Goal: Navigation & Orientation: Find specific page/section

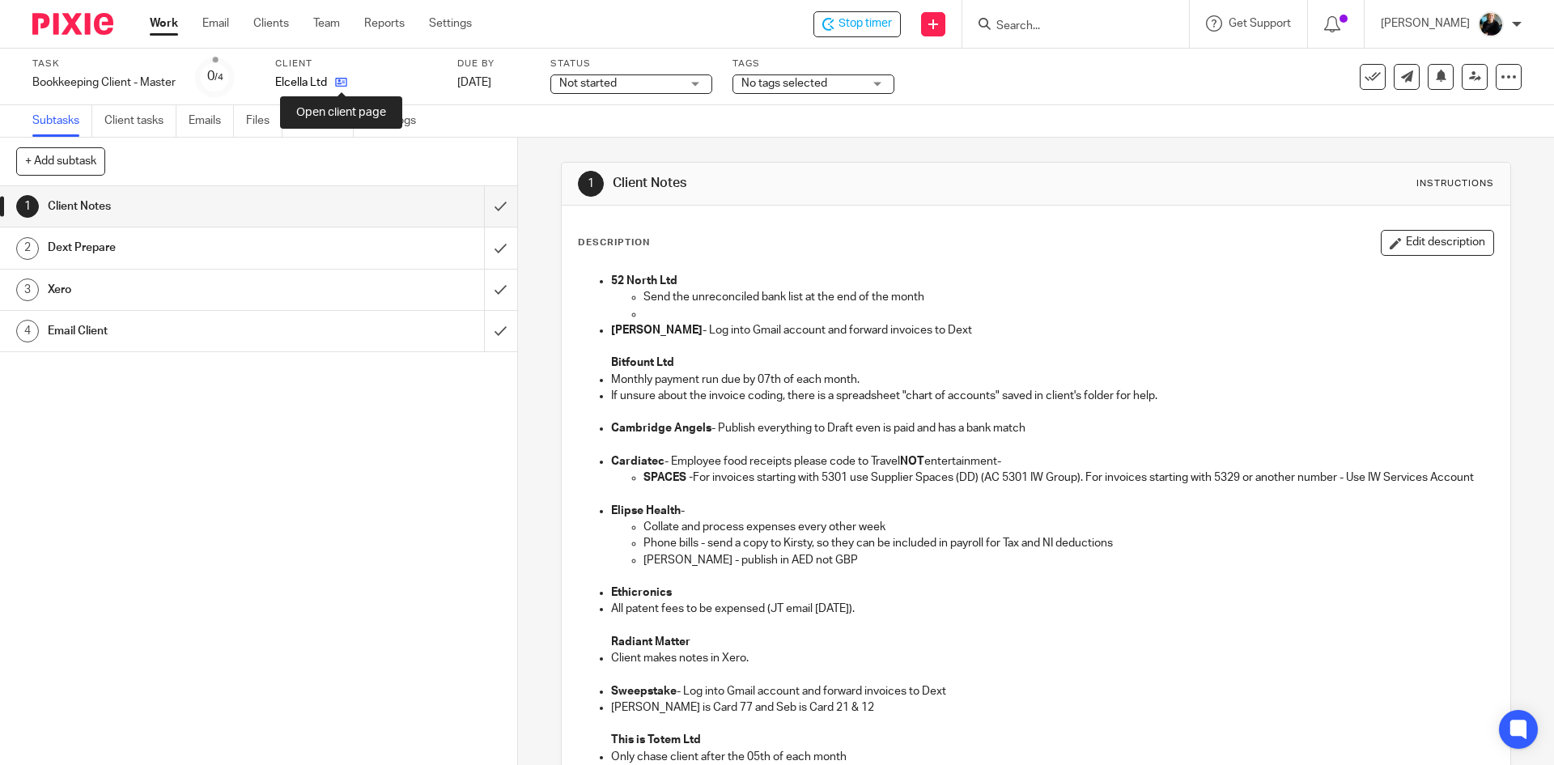
click at [339, 86] on icon at bounding box center [341, 82] width 12 height 12
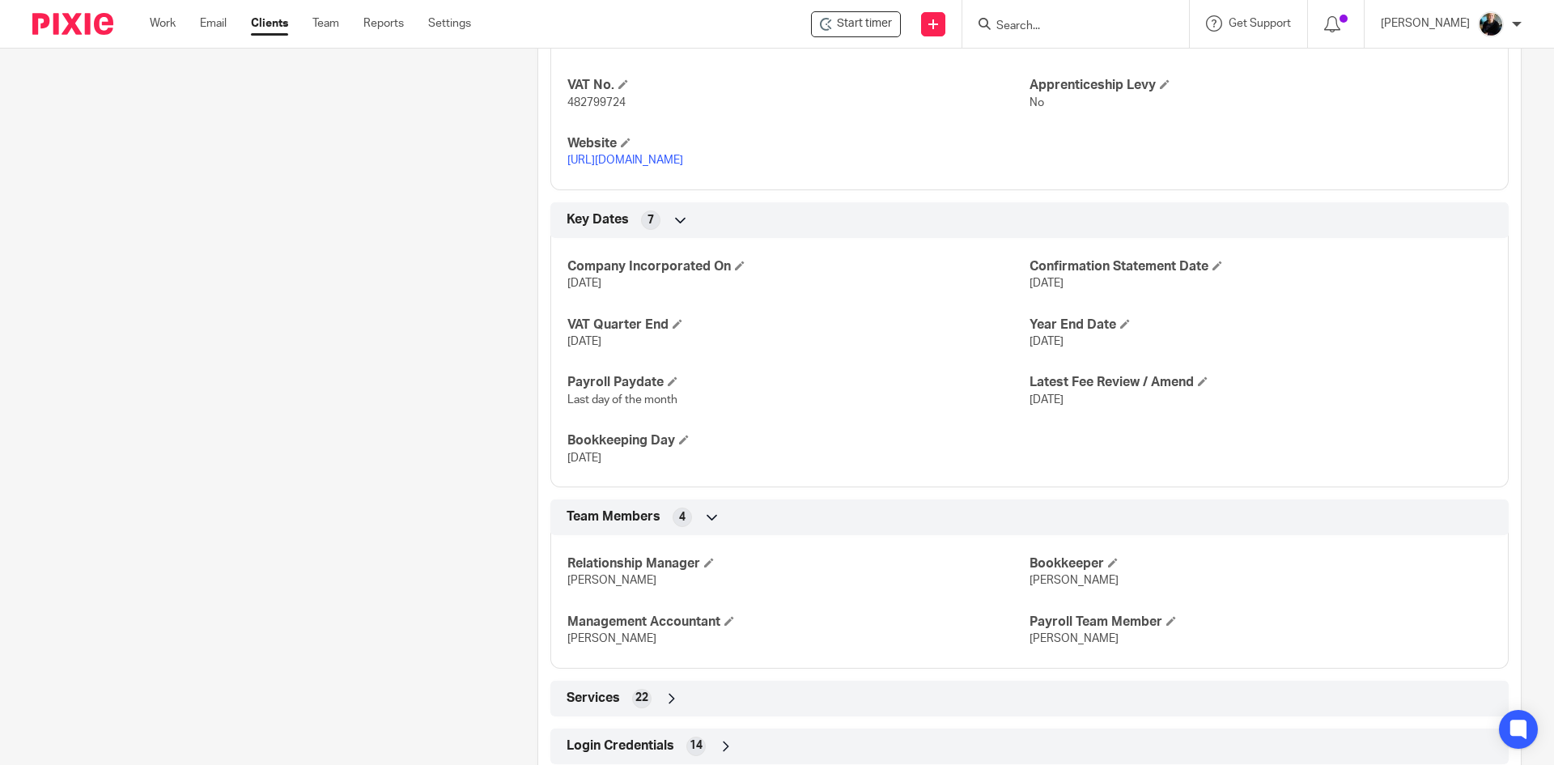
scroll to position [931, 0]
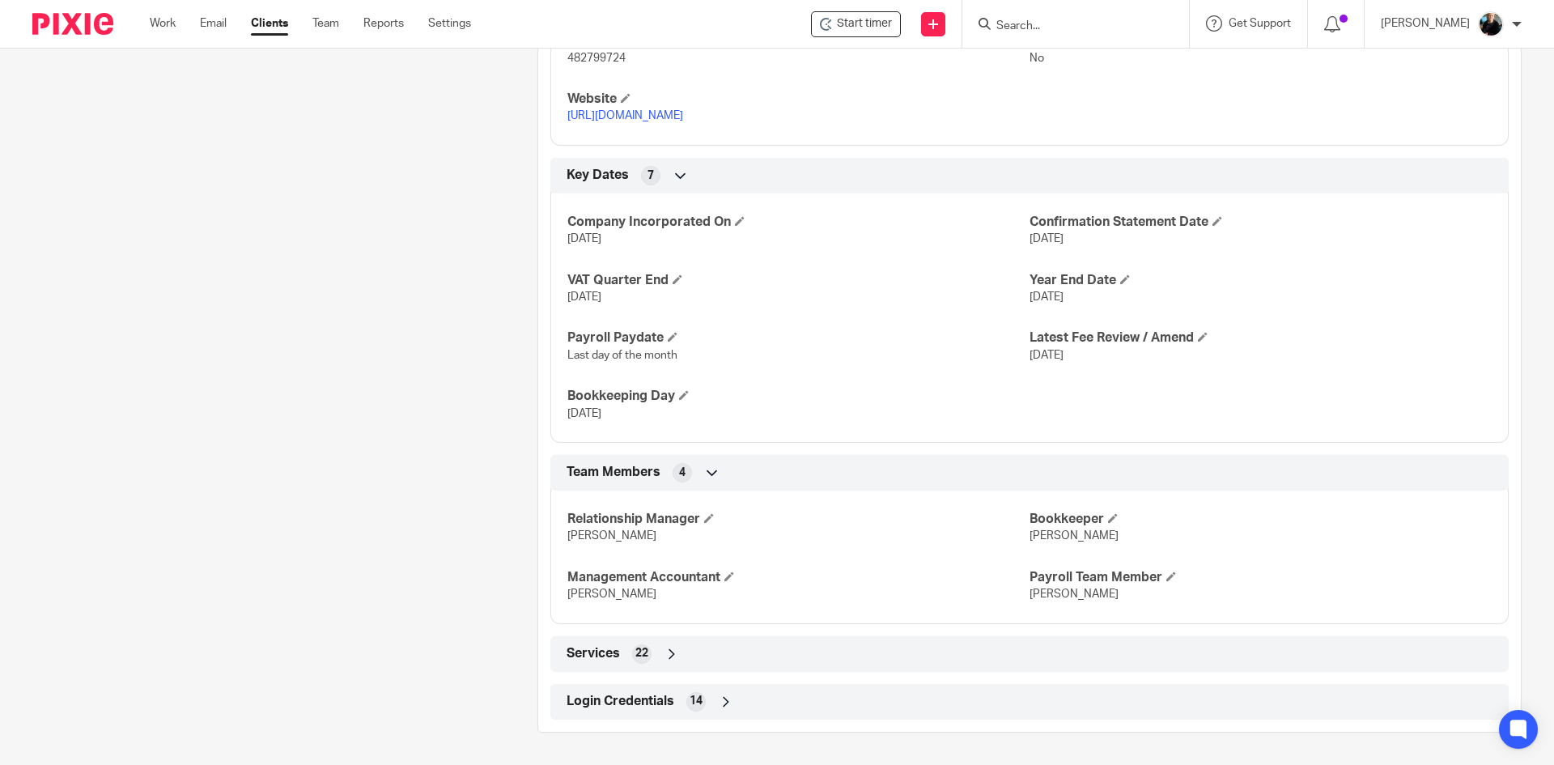
click at [720, 704] on icon at bounding box center [726, 701] width 16 height 16
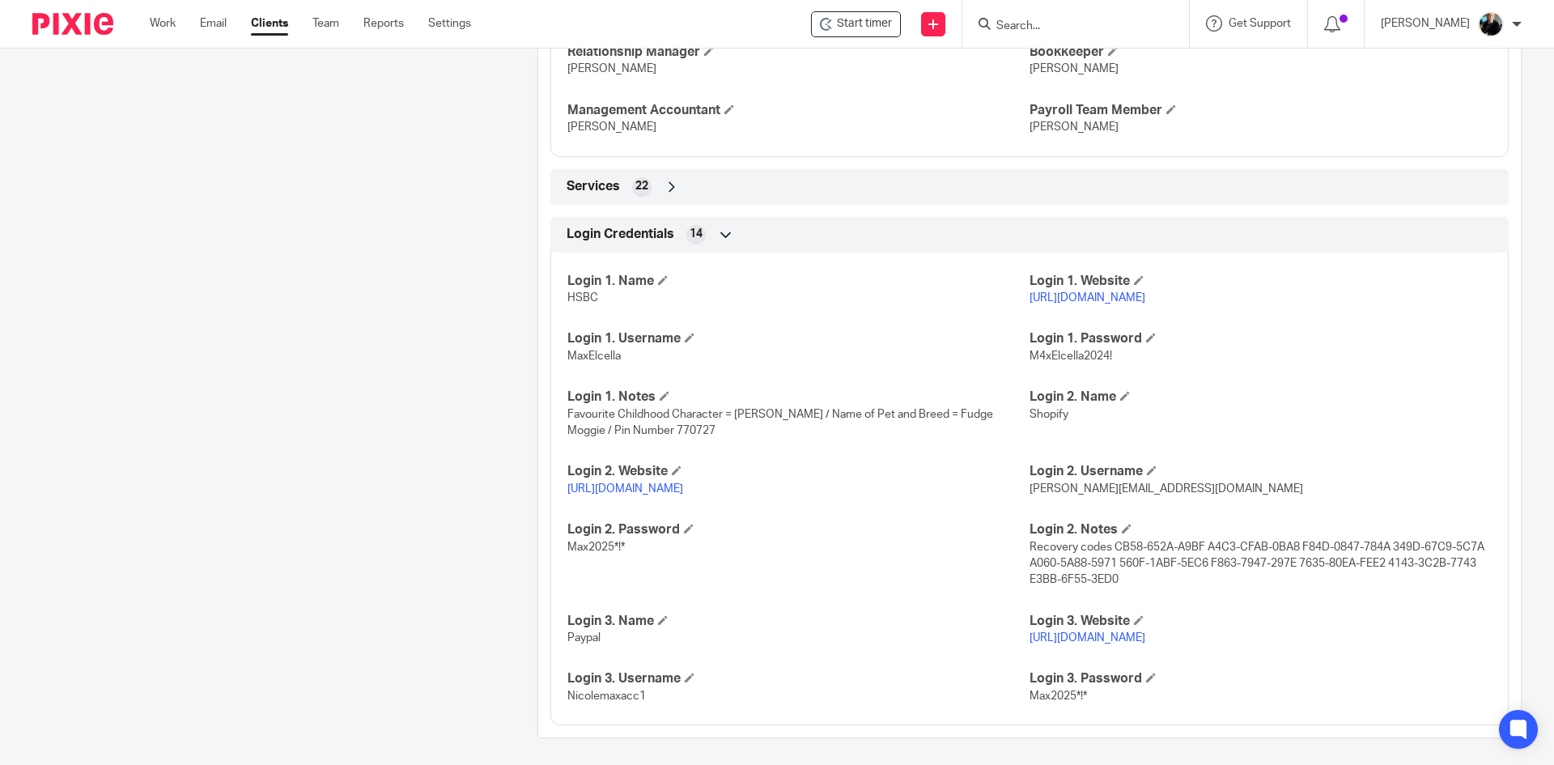
scroll to position [1404, 0]
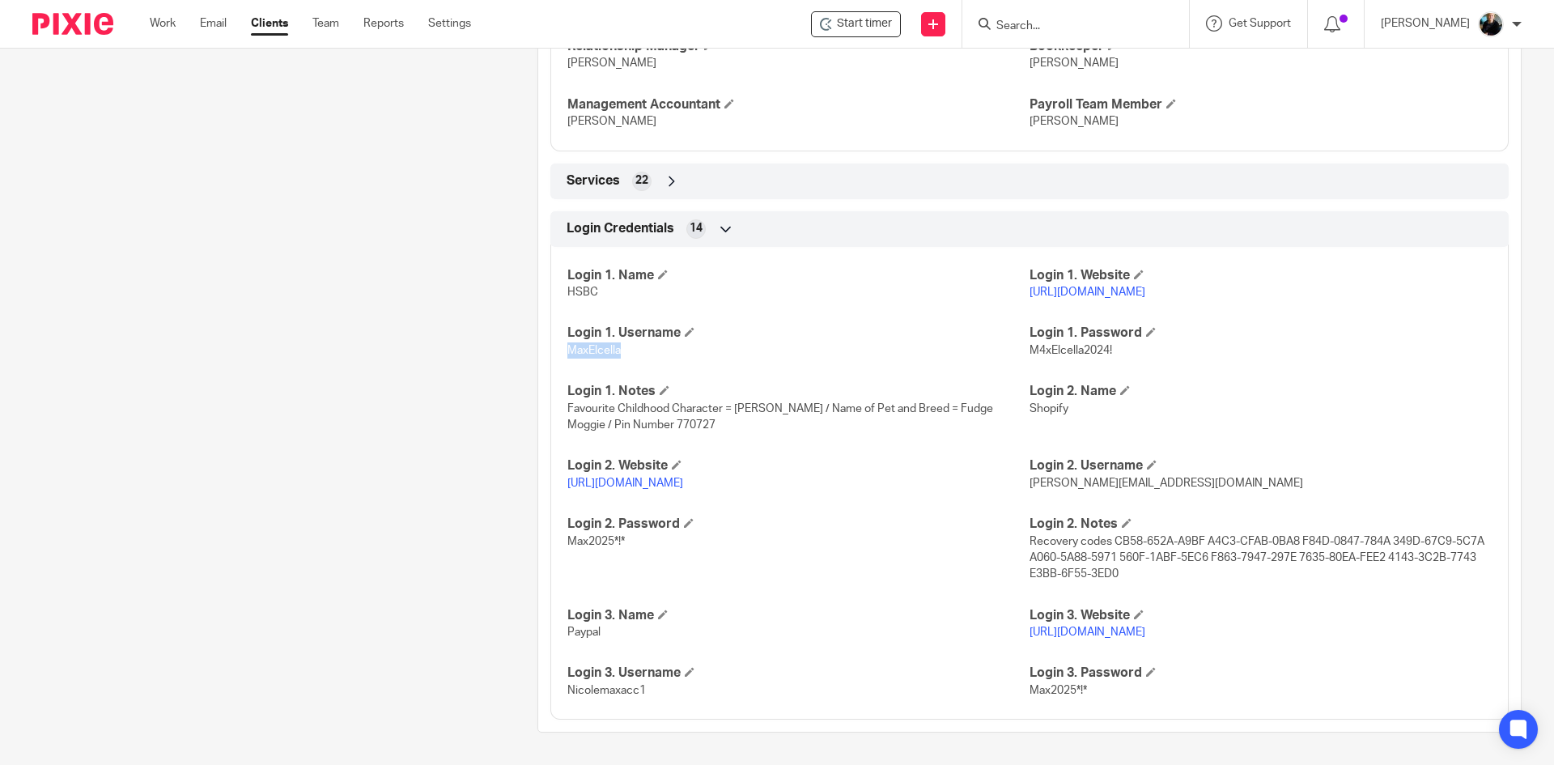
drag, startPoint x: 620, startPoint y: 348, endPoint x: 566, endPoint y: 354, distance: 53.7
click at [567, 354] on p "MaxElcella" at bounding box center [798, 350] width 462 height 16
copy span "MaxElcella"
click at [1105, 291] on link "https://www.hsbcnet.com/" at bounding box center [1087, 291] width 116 height 11
